Goal: Transaction & Acquisition: Download file/media

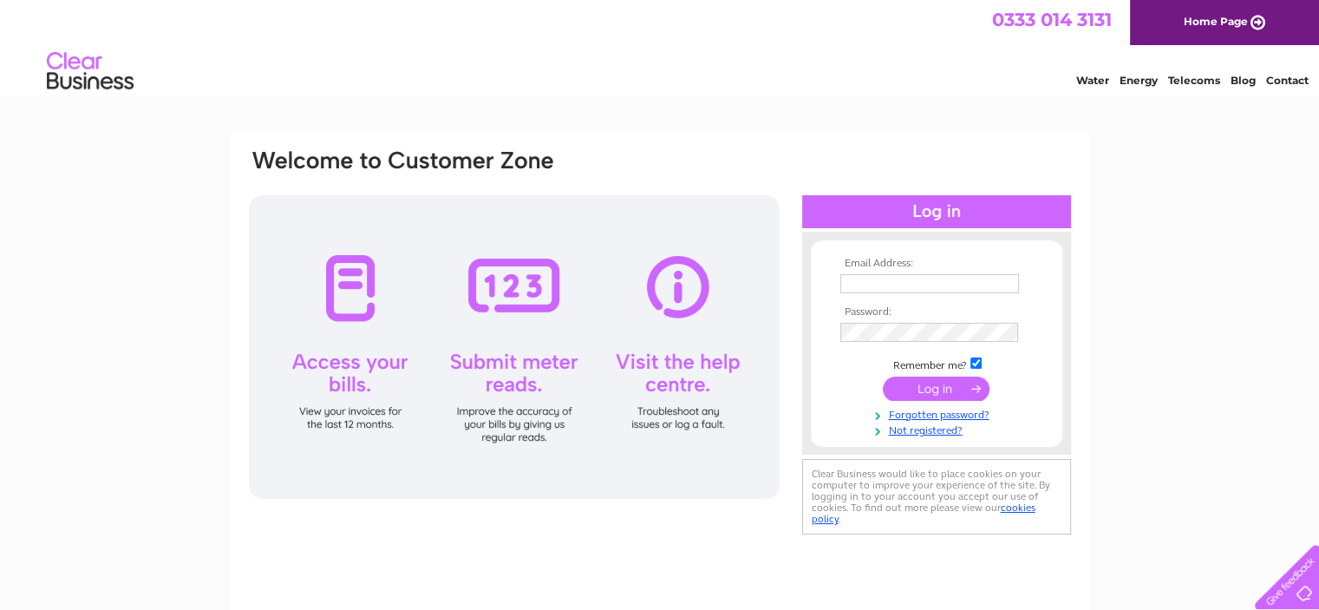
type input "upinsmoke2017@gmail.com"
click at [924, 387] on input "submit" at bounding box center [936, 388] width 107 height 24
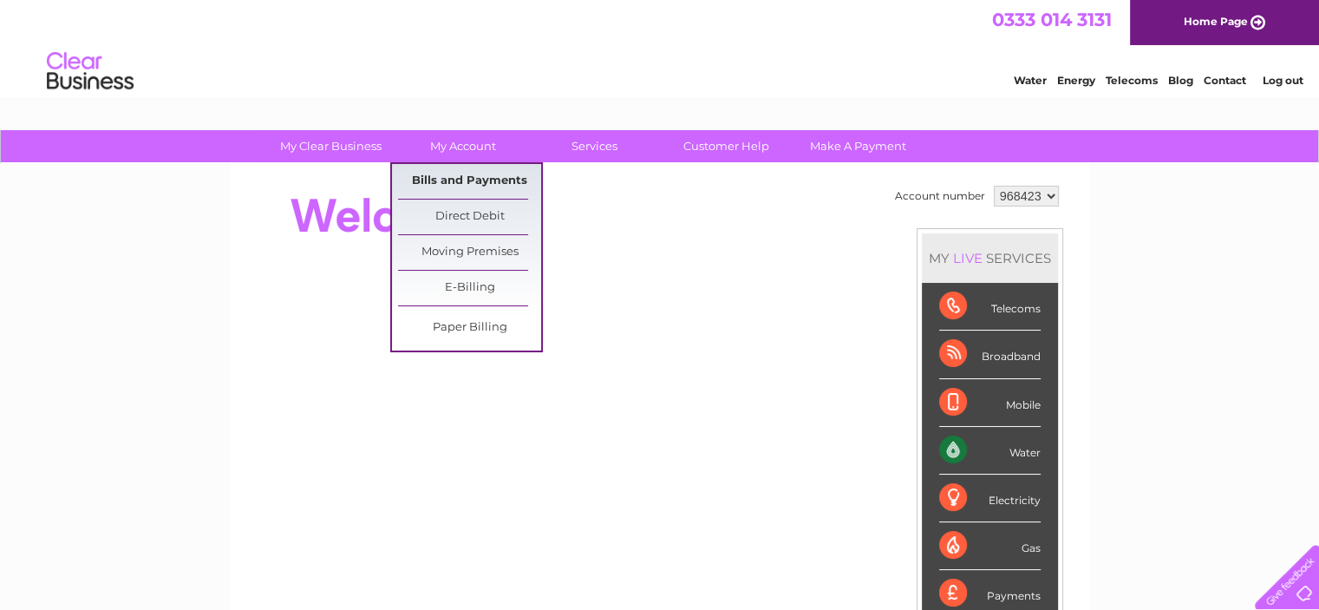
click at [477, 175] on link "Bills and Payments" at bounding box center [469, 181] width 143 height 35
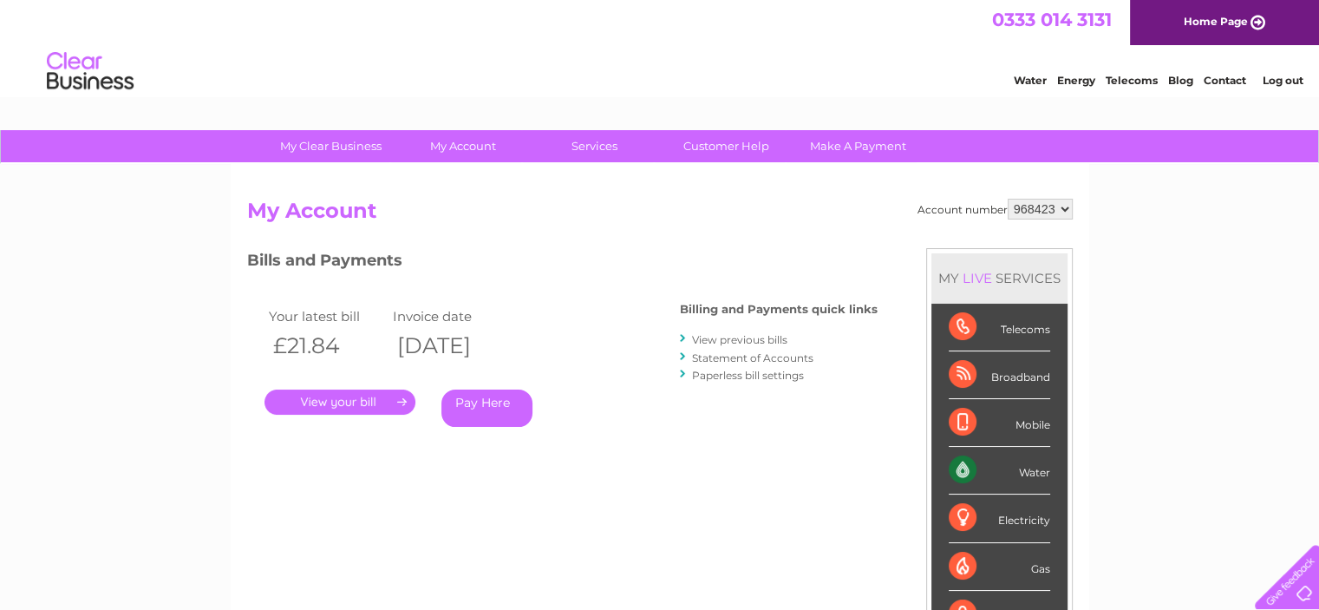
click at [347, 406] on link "." at bounding box center [340, 401] width 151 height 25
click at [725, 337] on link "View previous bills" at bounding box center [739, 339] width 95 height 13
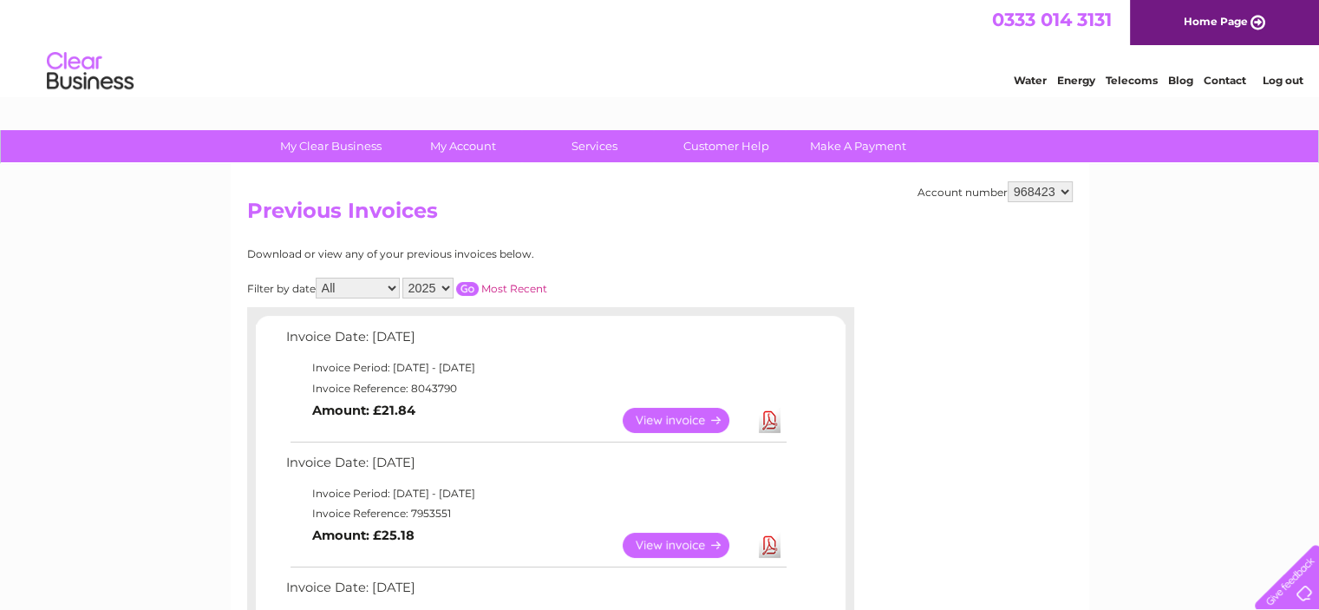
click at [677, 409] on link "View" at bounding box center [687, 420] width 128 height 25
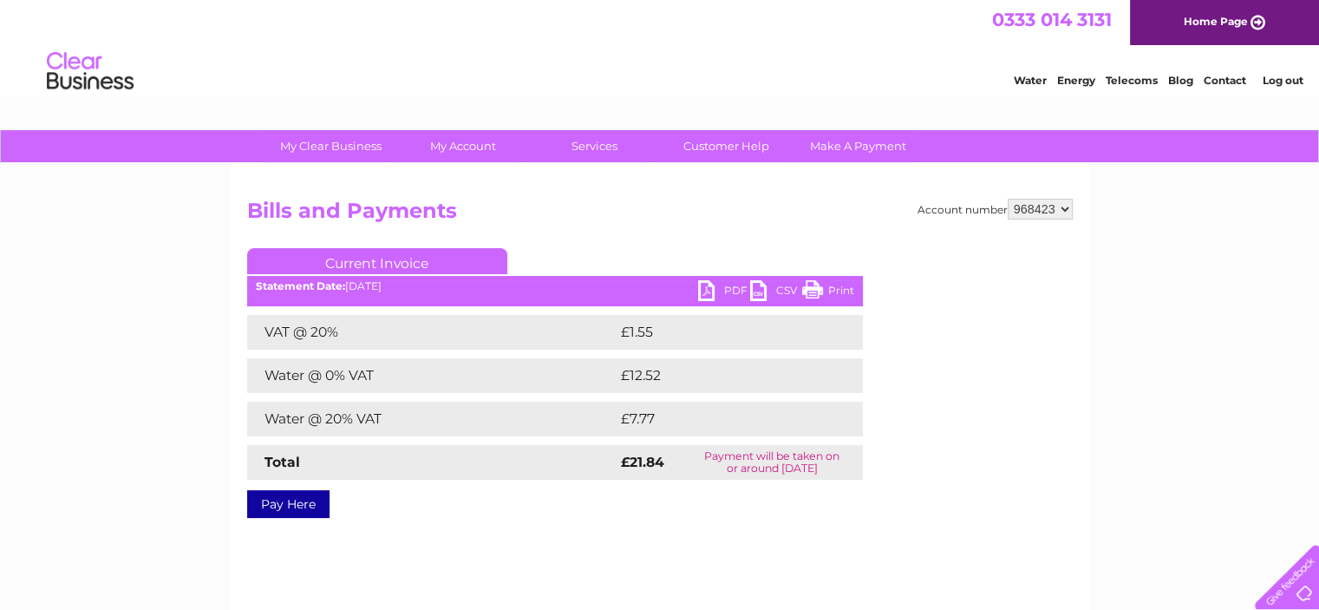
click at [725, 285] on link "PDF" at bounding box center [724, 292] width 52 height 25
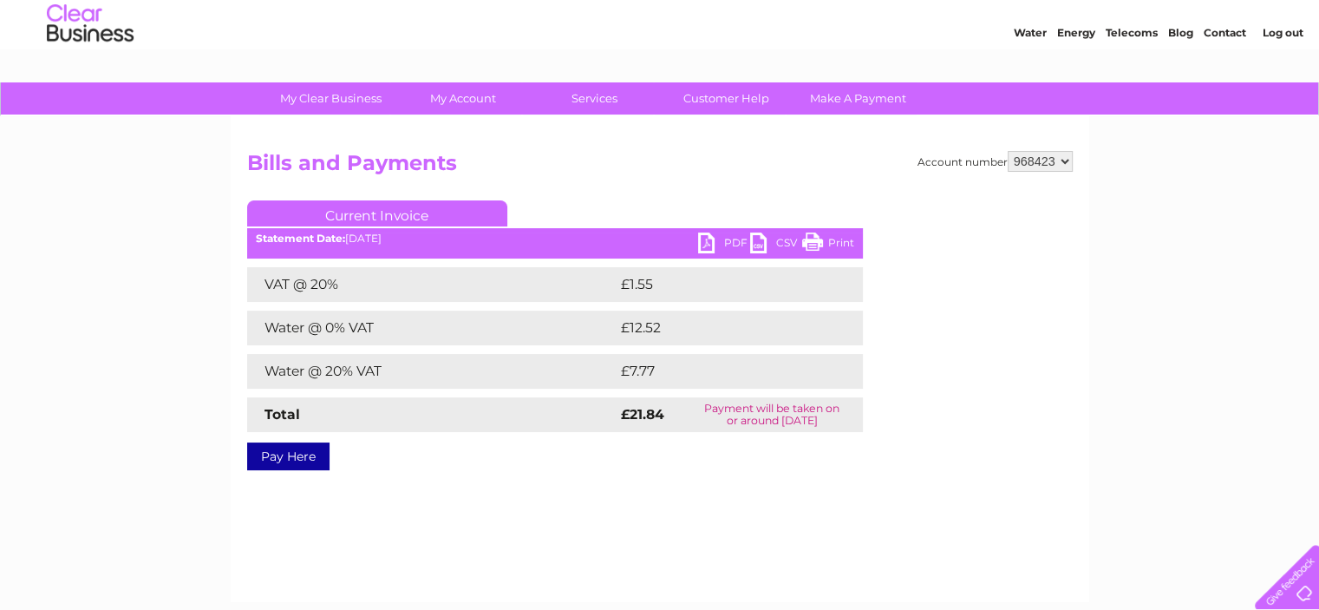
scroll to position [87, 0]
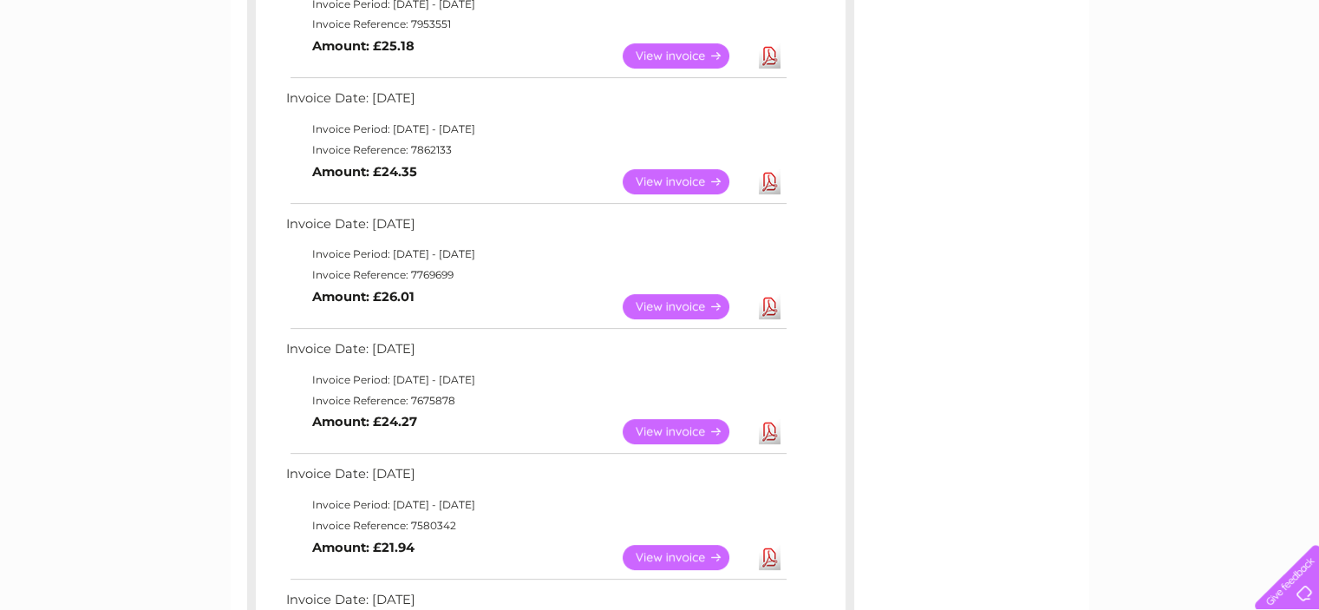
scroll to position [520, 0]
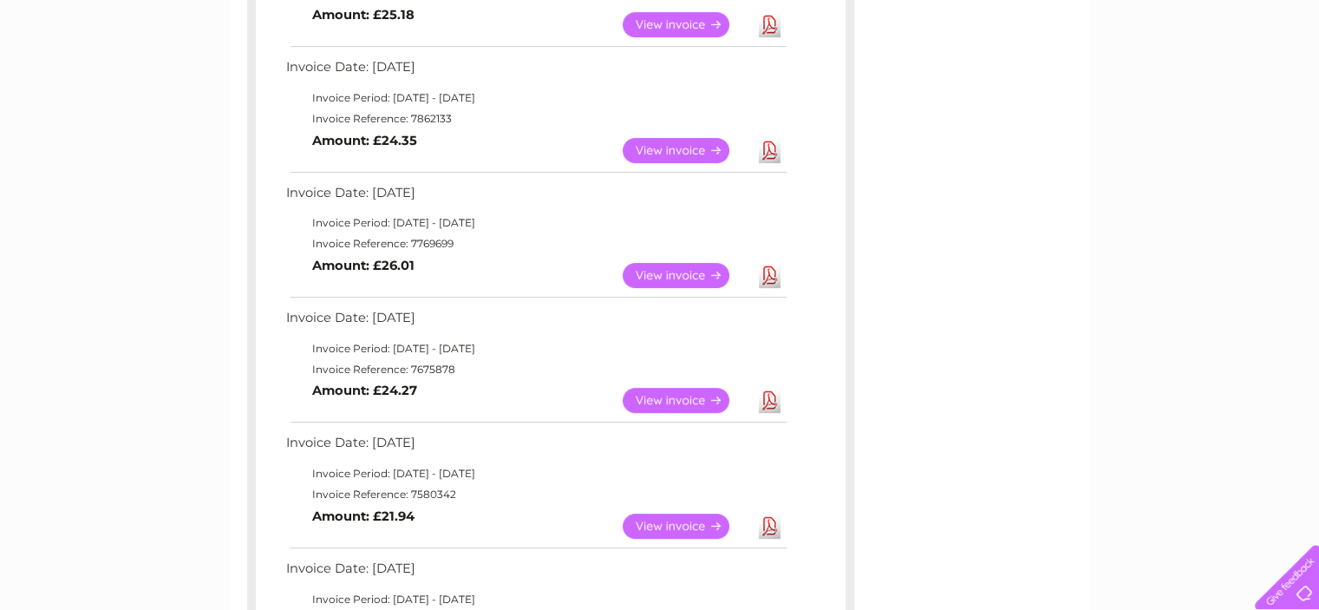
click at [762, 271] on link "Download" at bounding box center [770, 275] width 22 height 25
click at [767, 153] on link "Download" at bounding box center [770, 150] width 22 height 25
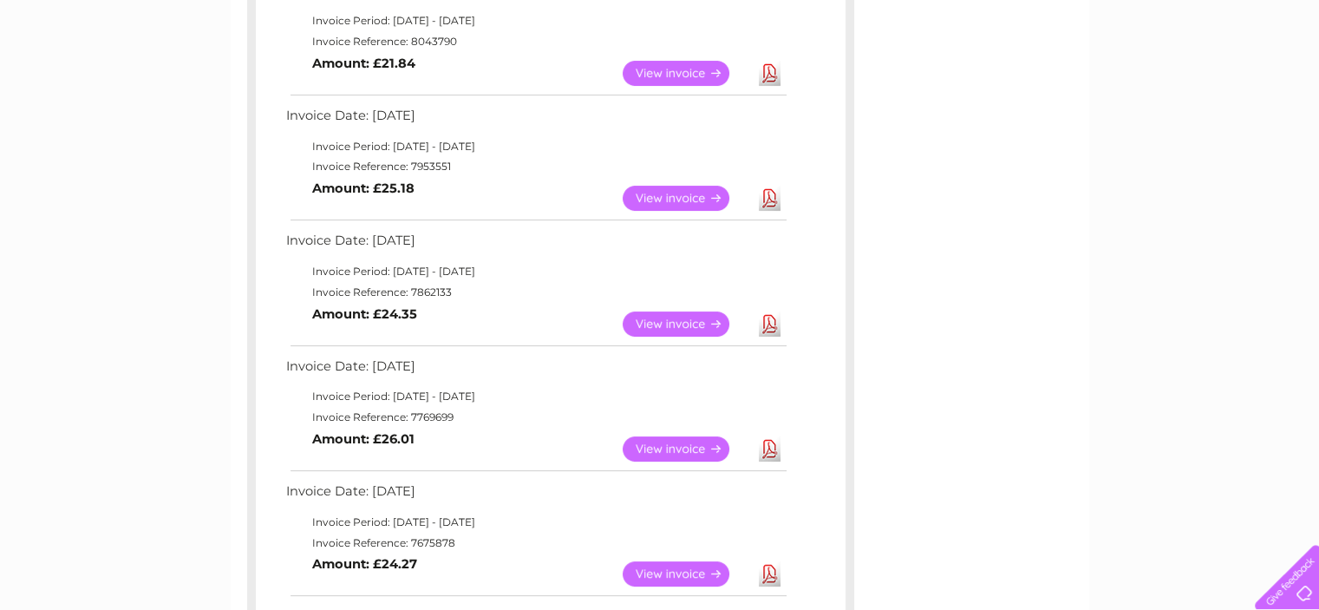
click at [772, 192] on link "Download" at bounding box center [770, 198] width 22 height 25
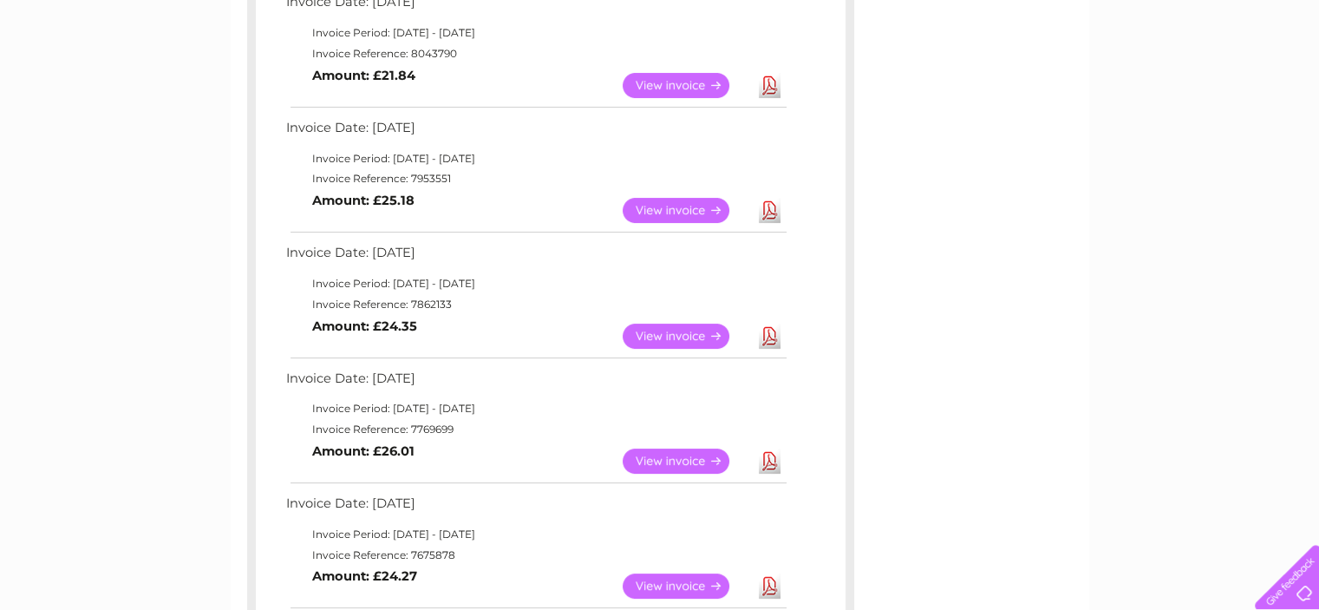
scroll to position [87, 0]
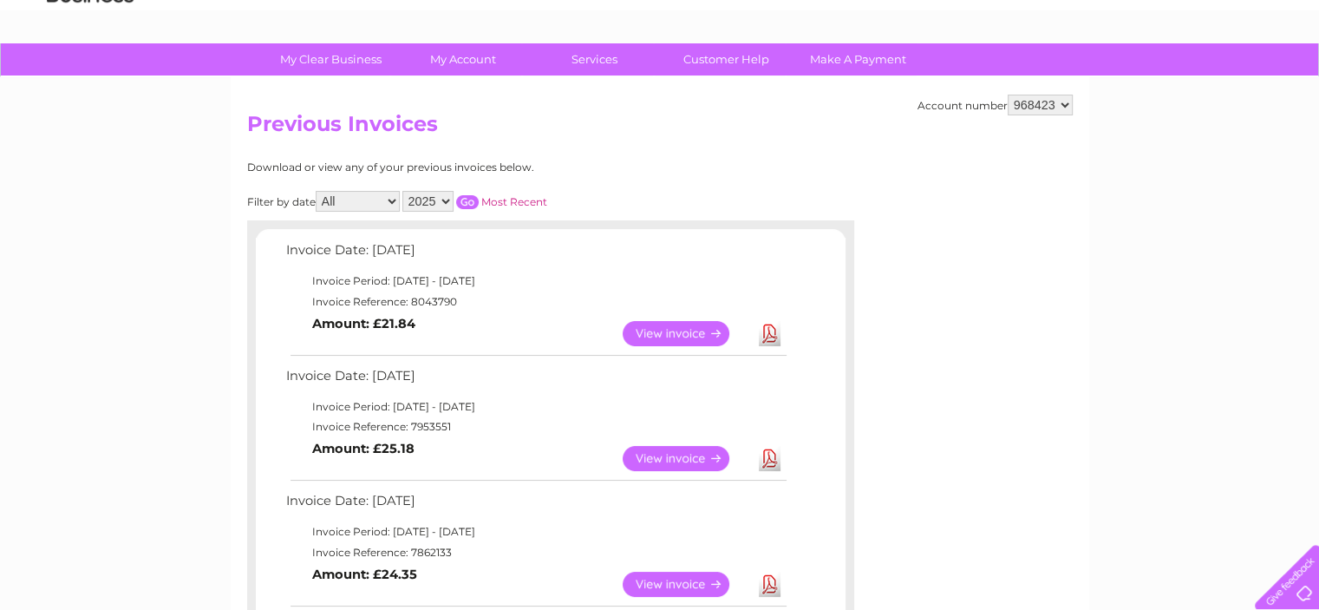
click at [774, 333] on link "Download" at bounding box center [770, 333] width 22 height 25
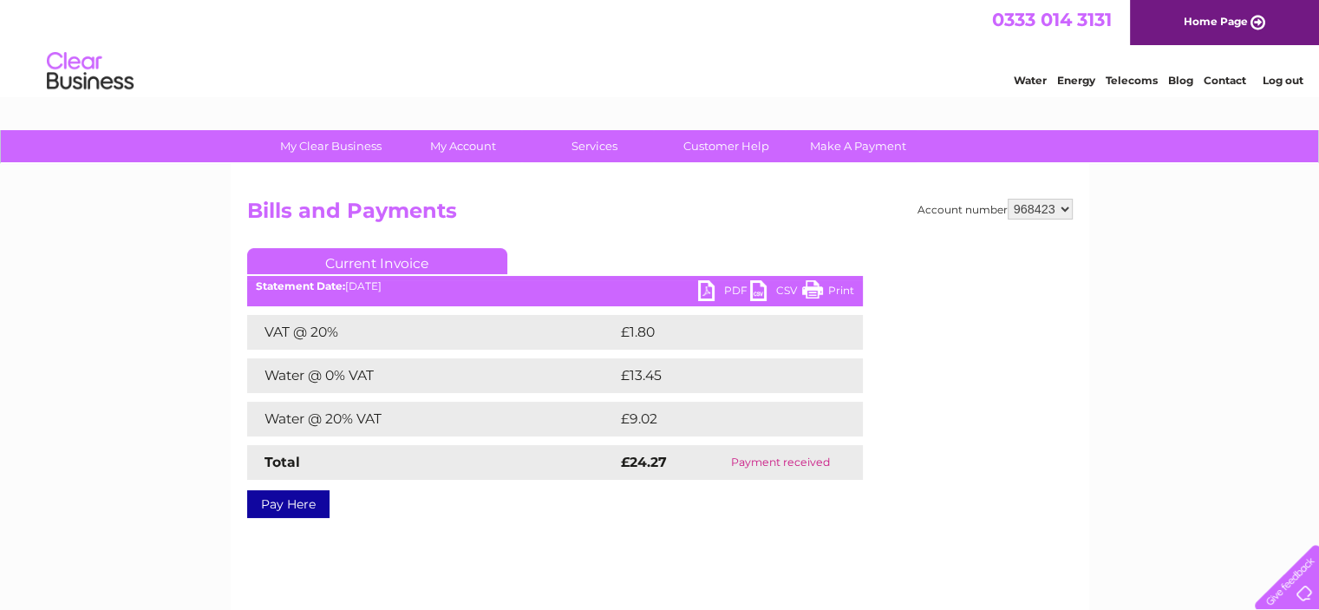
click at [732, 288] on link "PDF" at bounding box center [724, 292] width 52 height 25
